Goal: Navigation & Orientation: Find specific page/section

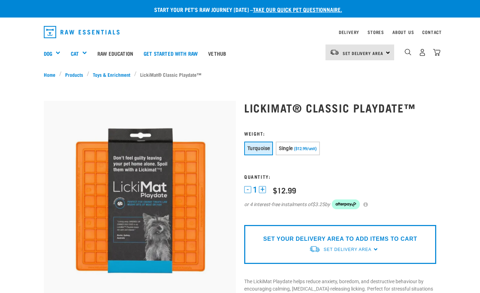
click at [89, 27] on img "dropdown navigation" at bounding box center [82, 32] width 76 height 12
click at [118, 75] on link "Toys & Enrichment" at bounding box center [111, 74] width 45 height 7
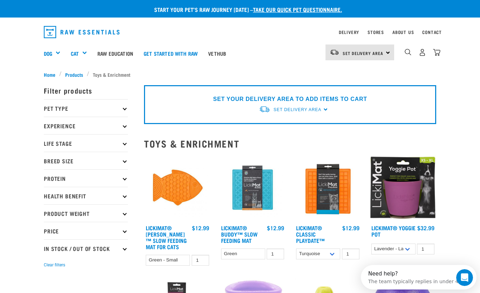
click at [74, 29] on img "dropdown navigation" at bounding box center [82, 32] width 76 height 12
